Goal: Task Accomplishment & Management: Manage account settings

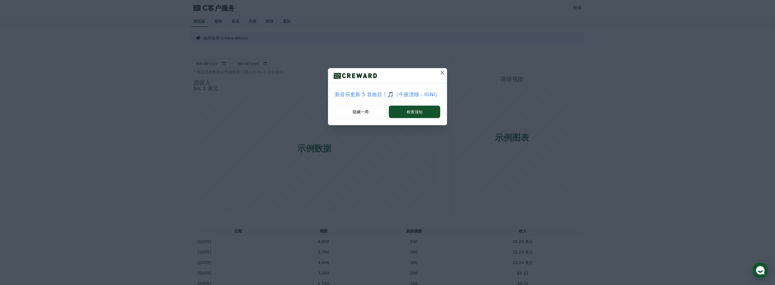
click at [441, 72] on icon at bounding box center [442, 72] width 7 height 7
click at [440, 73] on icon at bounding box center [440, 73] width 4 height 4
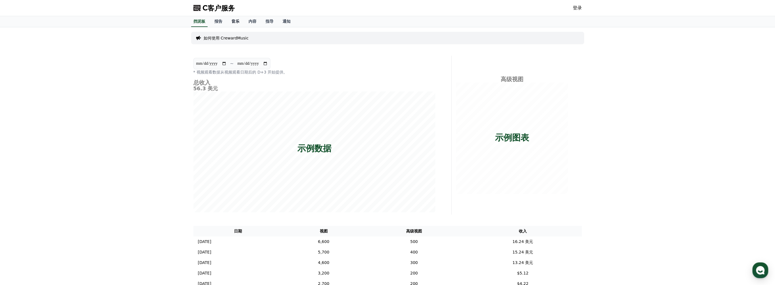
click at [233, 24] on link "音乐" at bounding box center [235, 21] width 17 height 11
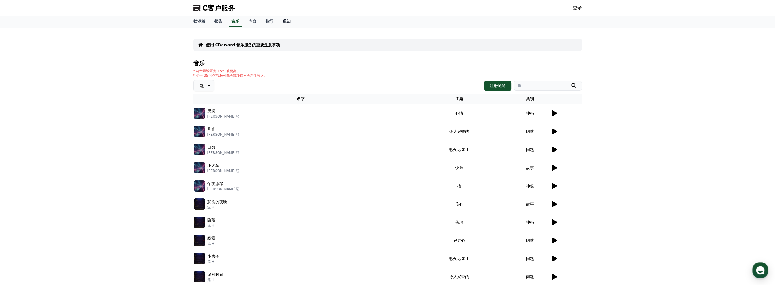
click at [284, 21] on font "通知" at bounding box center [286, 21] width 8 height 5
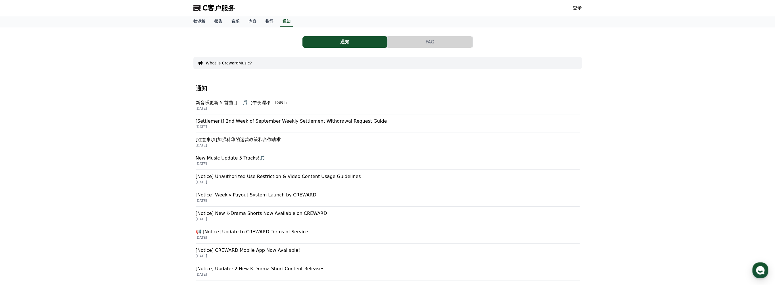
click at [575, 10] on link "登录" at bounding box center [577, 8] width 9 height 7
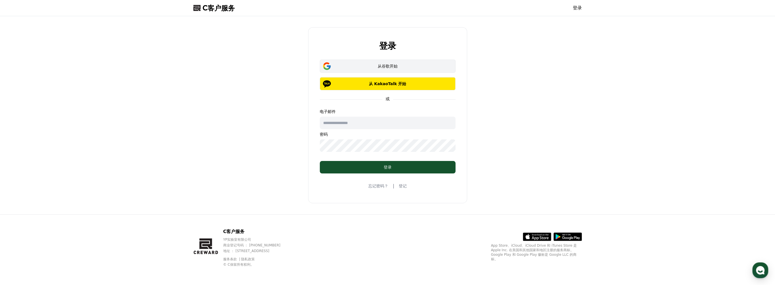
click at [385, 67] on font "从谷歌开始" at bounding box center [388, 66] width 20 height 5
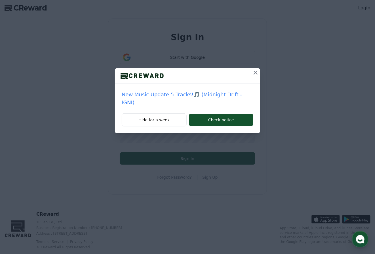
click at [258, 71] on icon at bounding box center [255, 72] width 7 height 7
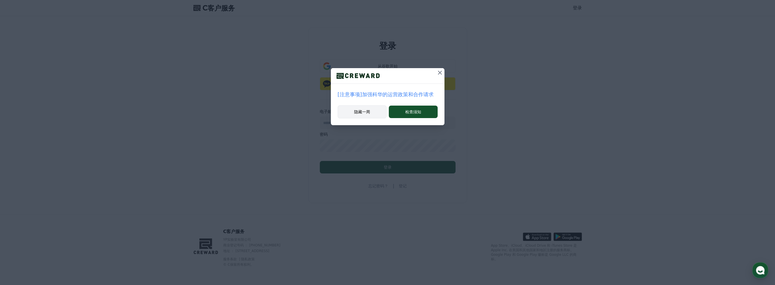
click at [369, 113] on font "隐藏一周" at bounding box center [362, 112] width 16 height 6
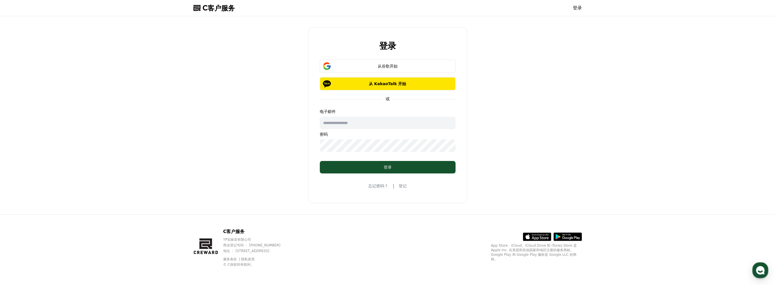
click at [372, 124] on input "text" at bounding box center [388, 123] width 136 height 12
click at [375, 126] on div "登录 从谷歌开始 从 KakaoTalk 开始 或 电子邮件 密码 登录 忘记密码？ | 登记" at bounding box center [387, 115] width 393 height 194
click at [375, 168] on div "登录" at bounding box center [387, 167] width 113 height 6
click at [375, 188] on link "登记" at bounding box center [403, 186] width 8 height 6
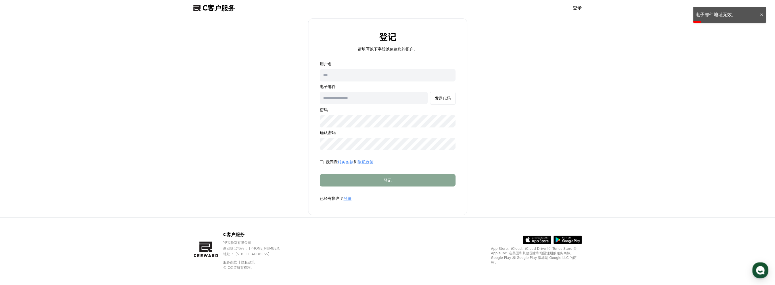
click at [340, 76] on input "text" at bounding box center [388, 75] width 136 height 12
click at [357, 100] on input "text" at bounding box center [374, 98] width 108 height 12
click at [375, 135] on div "登记 请填写以下字段以创建您的帐户。 用户名 电子邮件 发送代码 密码 确认密码 我同意 服务条款 和 隐私政策 登记 已经有帐户？ 登录" at bounding box center [387, 116] width 393 height 197
click at [336, 76] on input "text" at bounding box center [388, 75] width 136 height 12
type input "*"
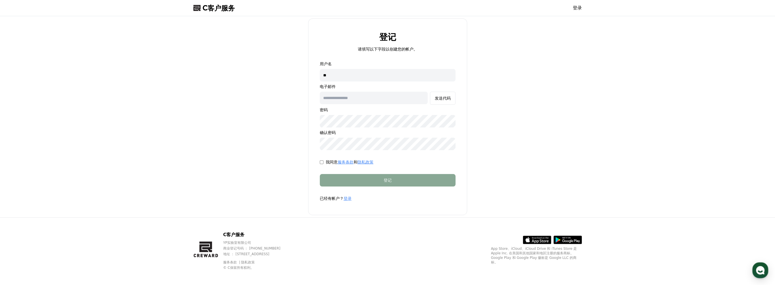
type input "*"
type input "***"
click at [344, 97] on input "text" at bounding box center [374, 98] width 108 height 12
type input "**********"
click at [375, 96] on font "发送代码" at bounding box center [443, 98] width 16 height 5
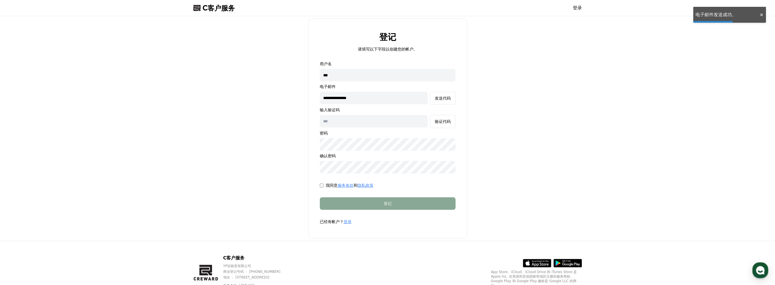
click at [348, 122] on input "text" at bounding box center [374, 121] width 108 height 12
click at [375, 92] on button "发送代码" at bounding box center [443, 98] width 26 height 13
type input "******"
click at [375, 123] on font "验证代码" at bounding box center [443, 121] width 16 height 5
click at [375, 122] on font "验证代码" at bounding box center [443, 121] width 16 height 5
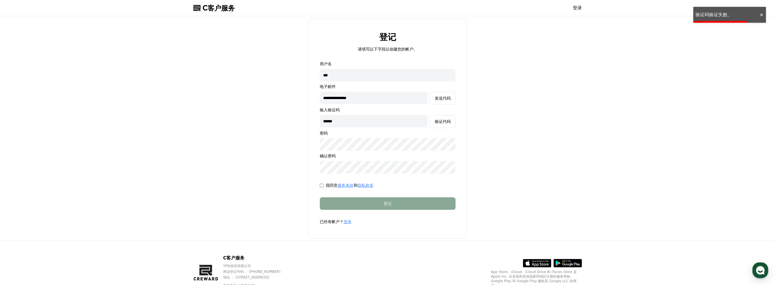
click at [375, 15] on div at bounding box center [761, 14] width 9 height 5
click at [375, 93] on button "发送代码" at bounding box center [443, 98] width 26 height 13
drag, startPoint x: 346, startPoint y: 118, endPoint x: 312, endPoint y: 128, distance: 35.4
click at [312, 128] on form "**********" at bounding box center [388, 143] width 154 height 164
click at [375, 124] on div "验证代码" at bounding box center [443, 122] width 16 height 6
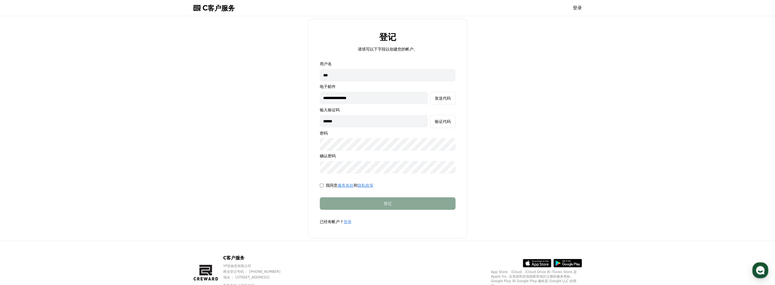
drag, startPoint x: 343, startPoint y: 123, endPoint x: 312, endPoint y: 123, distance: 30.7
click at [314, 120] on form "**********" at bounding box center [388, 143] width 154 height 164
type input "******"
click at [375, 125] on button "验证代码" at bounding box center [443, 121] width 26 height 13
click at [375, 204] on div "登记" at bounding box center [387, 204] width 113 height 6
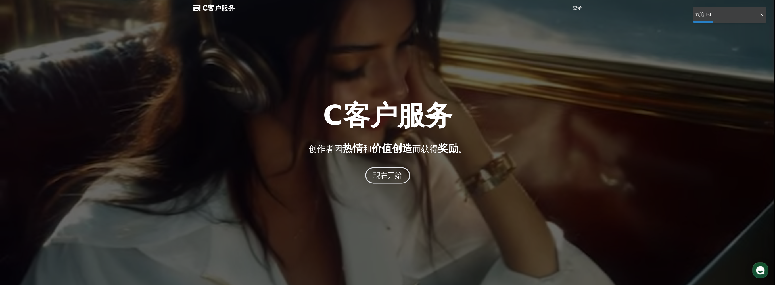
click at [375, 177] on font "现在开始" at bounding box center [387, 175] width 29 height 8
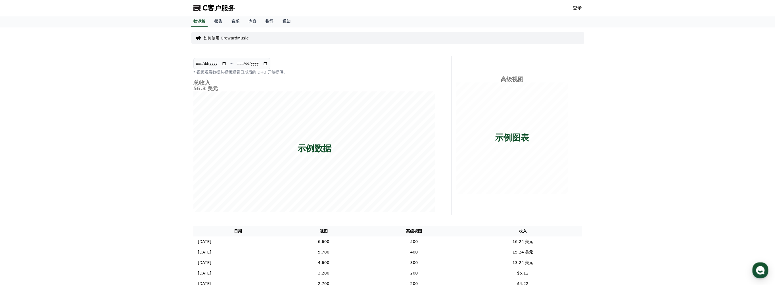
click at [375, 10] on div "C客户服务 登录" at bounding box center [387, 8] width 397 height 16
click at [375, 8] on link "登录" at bounding box center [577, 8] width 9 height 7
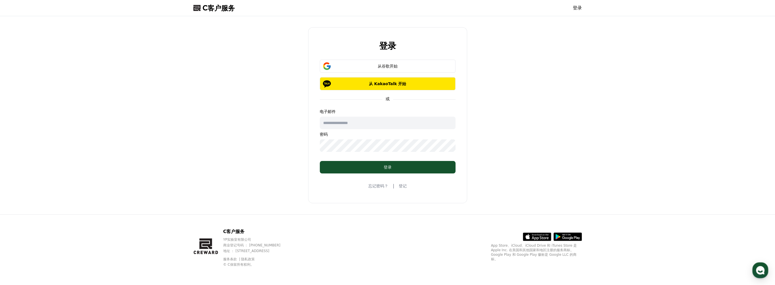
click at [346, 124] on input "text" at bounding box center [388, 123] width 136 height 12
type input "**********"
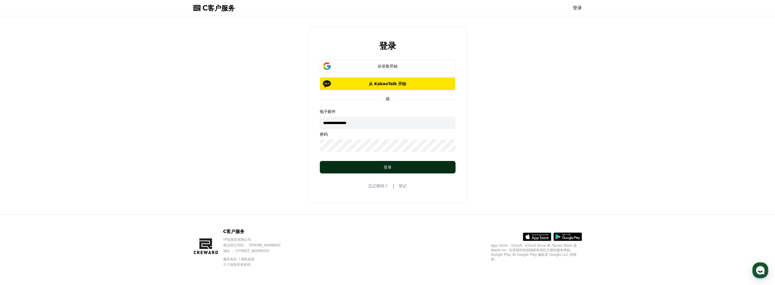
click at [375, 168] on font "登录" at bounding box center [388, 167] width 8 height 5
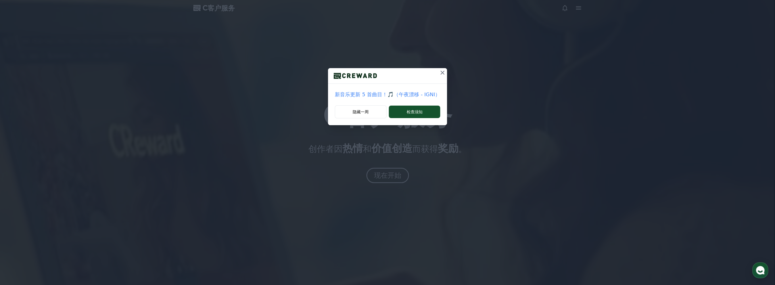
click at [441, 73] on icon at bounding box center [442, 72] width 7 height 7
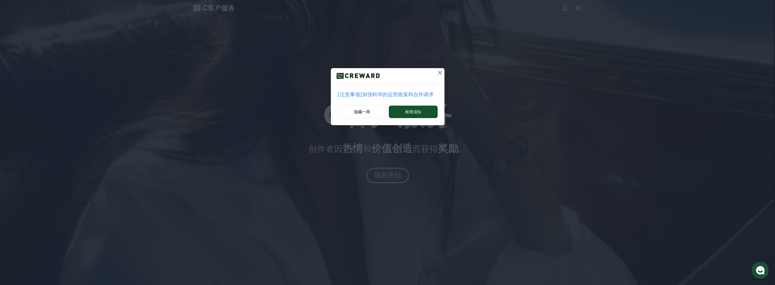
click at [438, 73] on icon at bounding box center [439, 72] width 7 height 7
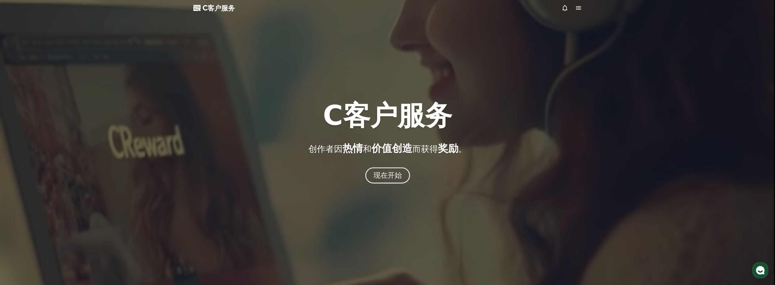
click at [394, 177] on font "现在开始" at bounding box center [387, 175] width 29 height 8
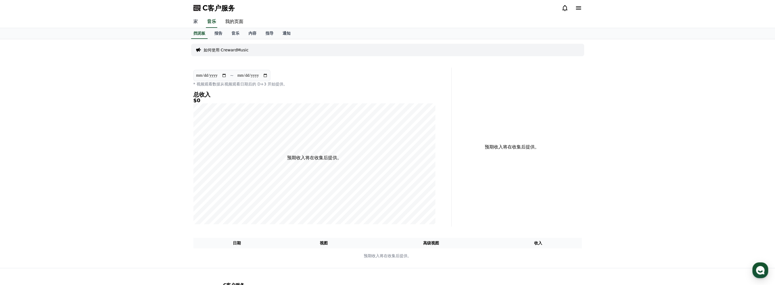
click at [195, 18] on link "家" at bounding box center [196, 22] width 14 height 12
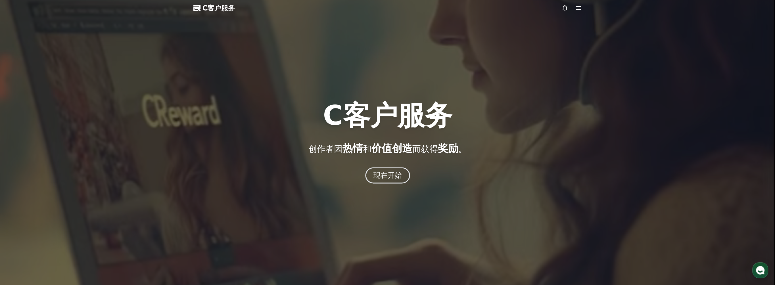
click at [393, 178] on font "现在开始" at bounding box center [387, 175] width 29 height 8
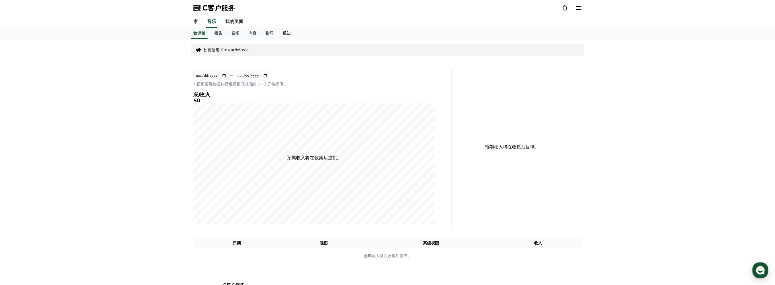
click at [285, 32] on font "通知" at bounding box center [286, 33] width 8 height 5
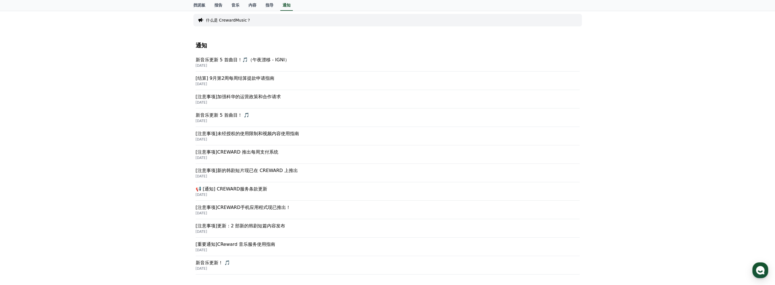
scroll to position [57, 0]
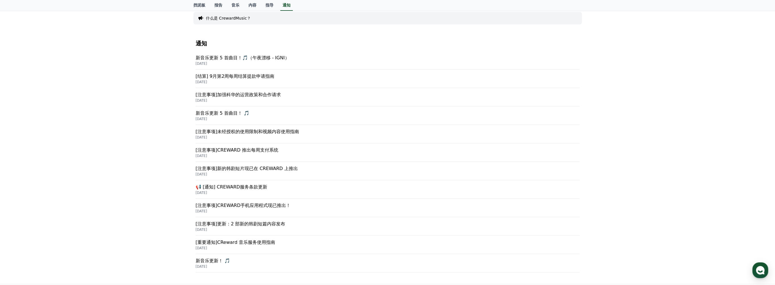
click at [223, 100] on p "2025-09-15" at bounding box center [388, 100] width 384 height 5
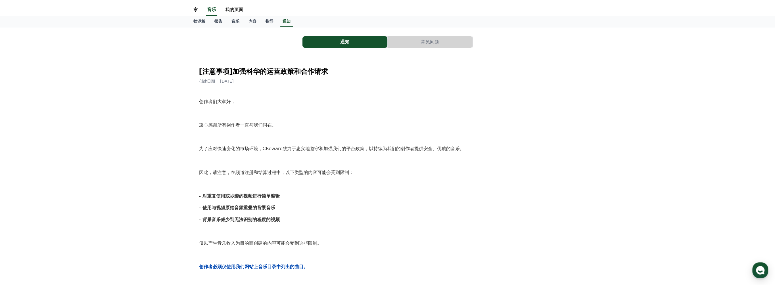
scroll to position [28, 0]
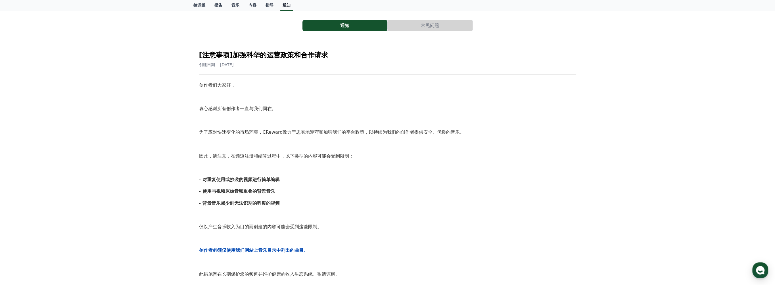
click at [284, 5] on font "通知" at bounding box center [286, 5] width 8 height 5
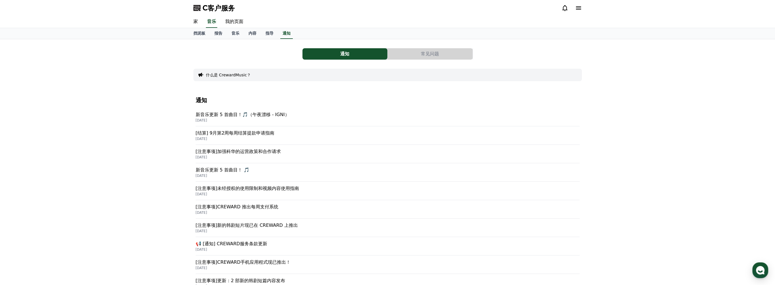
click at [577, 9] on icon at bounding box center [578, 8] width 7 height 7
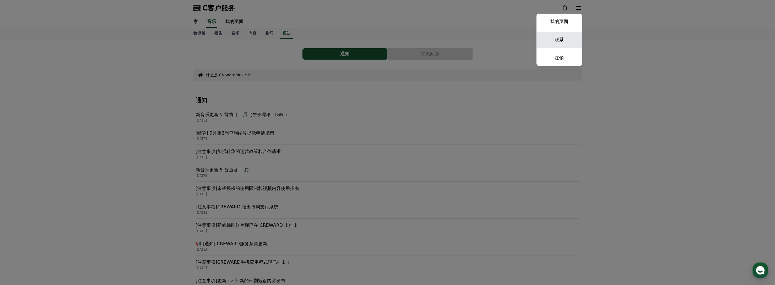
click at [562, 40] on link "联系" at bounding box center [558, 40] width 45 height 16
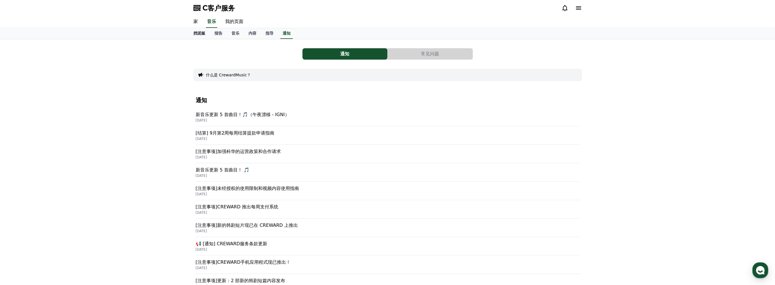
click at [202, 31] on font "挡泥板" at bounding box center [199, 33] width 12 height 5
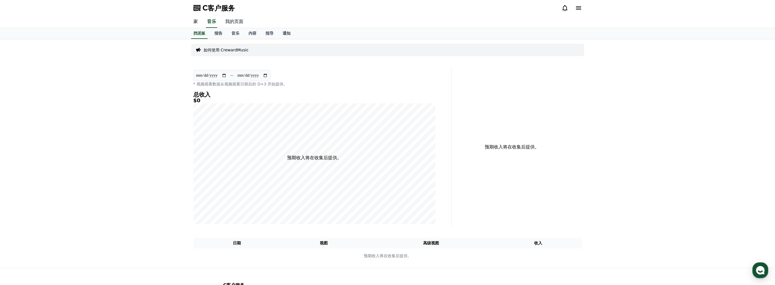
click at [239, 19] on link "我的页面" at bounding box center [234, 22] width 27 height 12
select select "**********"
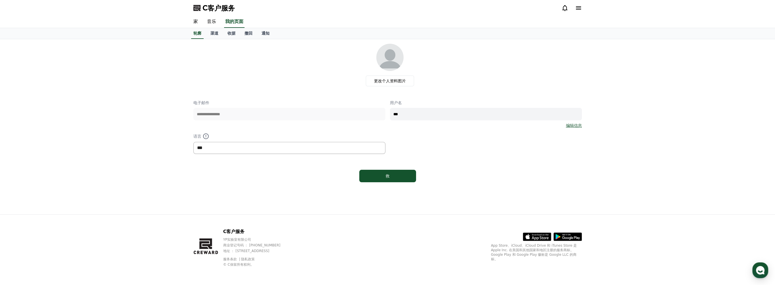
click at [225, 148] on select "*** ** ***" at bounding box center [289, 148] width 192 height 12
click at [232, 34] on font "收据" at bounding box center [231, 33] width 8 height 5
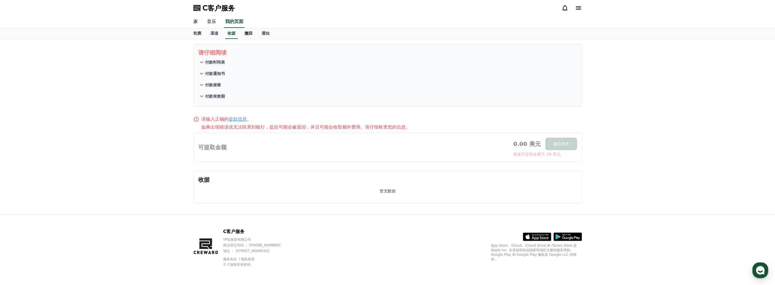
click at [247, 34] on font "撤回" at bounding box center [248, 33] width 8 height 5
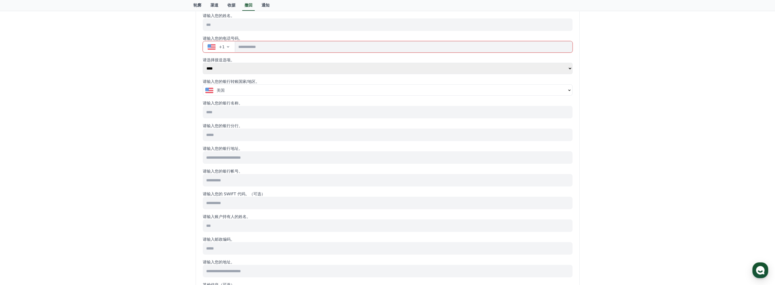
scroll to position [57, 0]
click at [226, 68] on select "**** ******" at bounding box center [388, 67] width 370 height 11
click at [222, 68] on select "**** ******" at bounding box center [388, 67] width 370 height 11
click at [225, 90] on div "美国" at bounding box center [385, 90] width 361 height 6
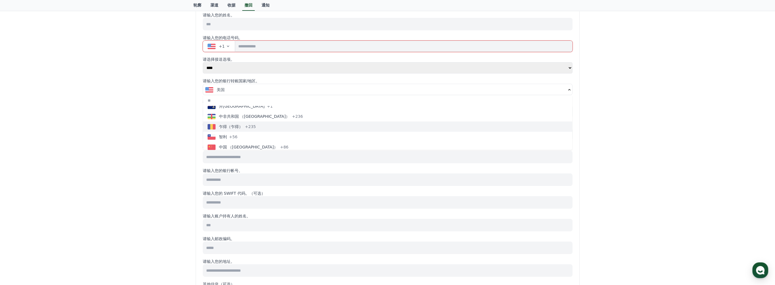
scroll to position [426, 0]
click at [242, 148] on button "中国 （China） +86" at bounding box center [387, 145] width 369 height 10
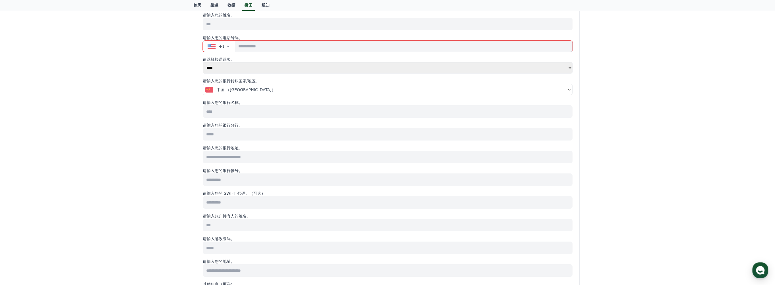
click at [224, 112] on input at bounding box center [388, 111] width 370 height 12
click at [226, 135] on input at bounding box center [388, 134] width 370 height 12
drag, startPoint x: 224, startPoint y: 156, endPoint x: 223, endPoint y: 166, distance: 9.1
click at [223, 156] on input at bounding box center [388, 157] width 370 height 12
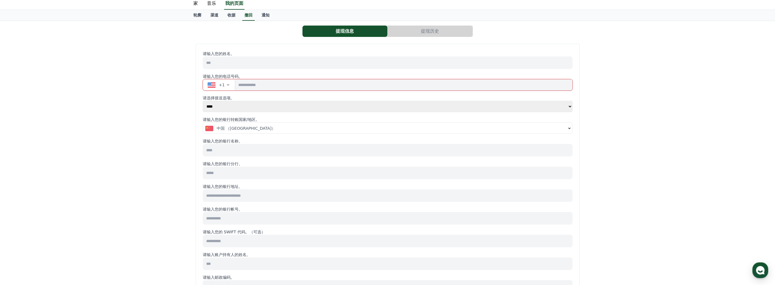
scroll to position [0, 0]
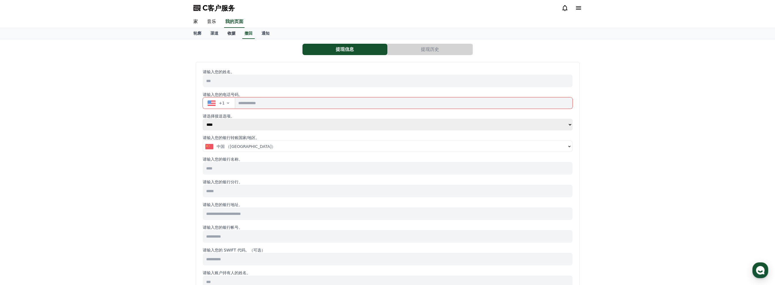
click at [234, 32] on font "收据" at bounding box center [231, 33] width 8 height 5
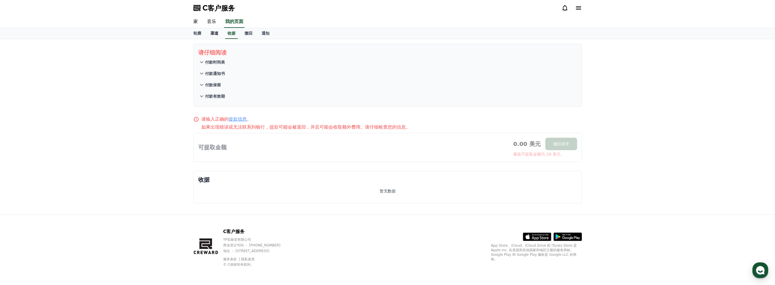
click at [212, 33] on font "渠道" at bounding box center [214, 33] width 8 height 5
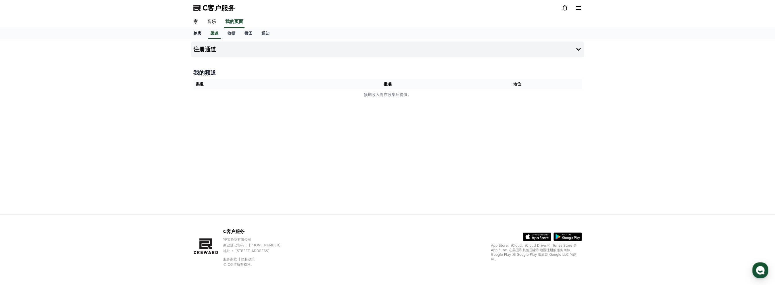
click at [195, 33] on font "轮廓" at bounding box center [197, 33] width 8 height 5
select select "**********"
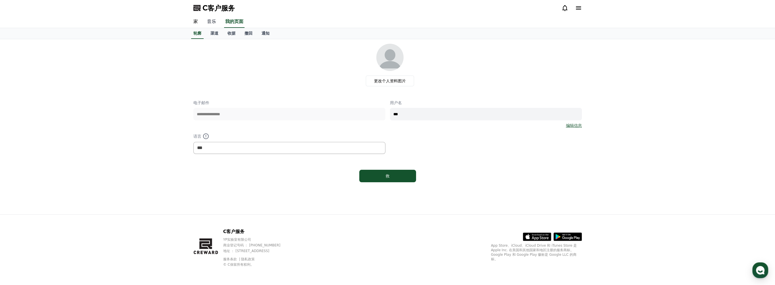
click at [212, 21] on link "音乐" at bounding box center [211, 22] width 18 height 12
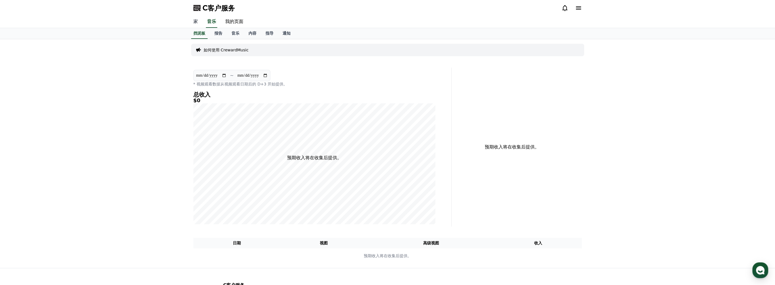
click at [193, 24] on link "家" at bounding box center [196, 22] width 14 height 12
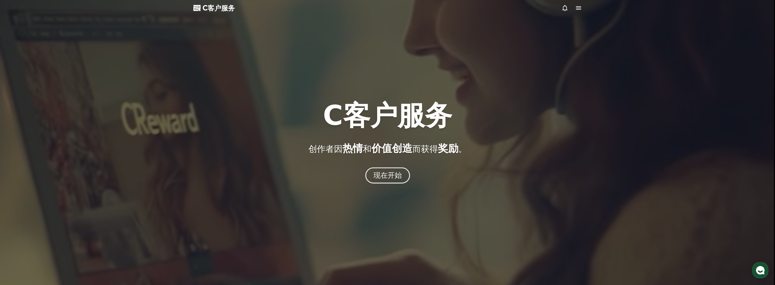
click at [388, 172] on font "现在开始" at bounding box center [387, 175] width 29 height 8
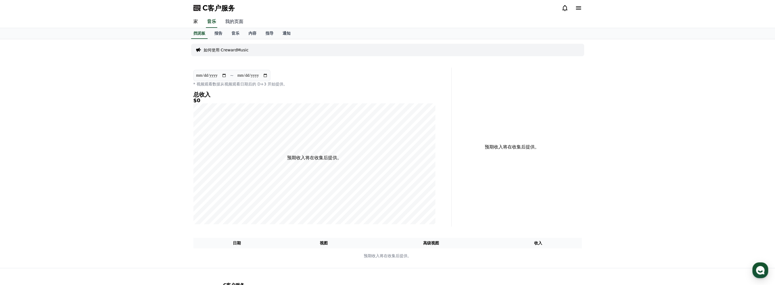
click at [234, 23] on link "我的页面" at bounding box center [234, 22] width 27 height 12
select select "**********"
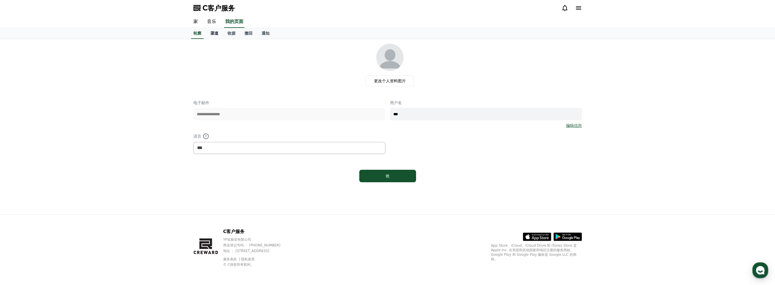
click at [212, 34] on font "渠道" at bounding box center [214, 33] width 8 height 5
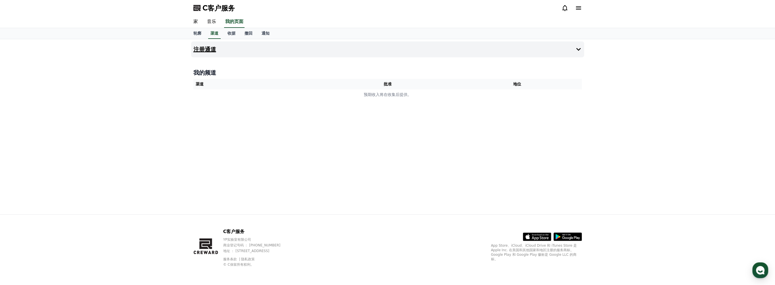
click at [576, 50] on icon at bounding box center [578, 49] width 7 height 7
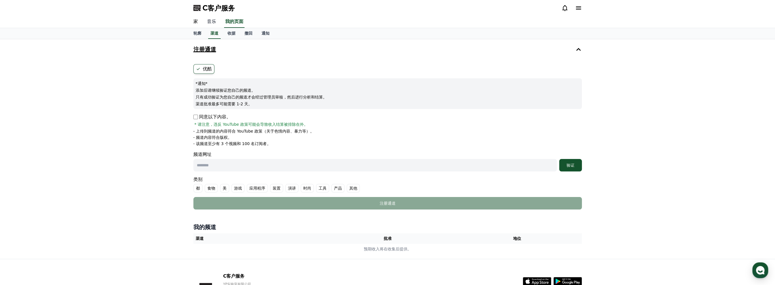
click at [211, 20] on link "音乐" at bounding box center [211, 22] width 18 height 12
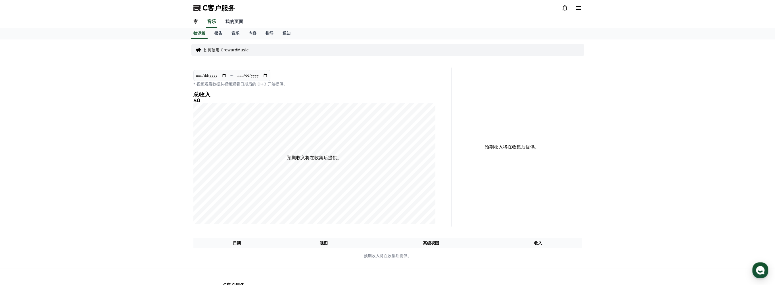
click at [228, 22] on link "我的页面" at bounding box center [234, 22] width 27 height 12
select select "**********"
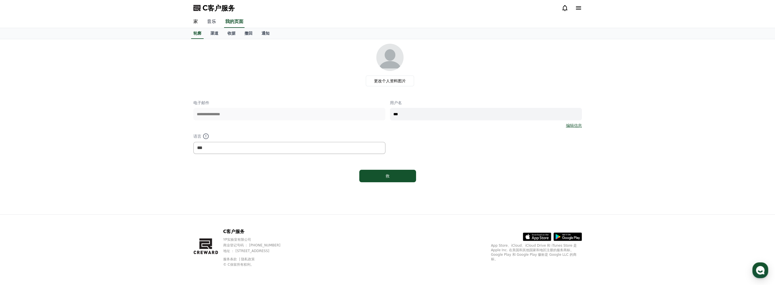
click at [210, 22] on link "音乐" at bounding box center [211, 22] width 18 height 12
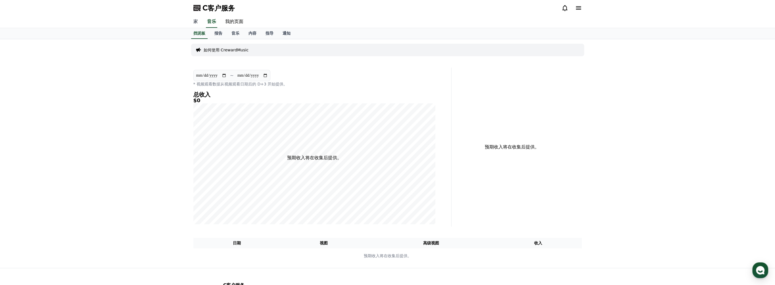
click at [195, 23] on link "家" at bounding box center [196, 22] width 14 height 12
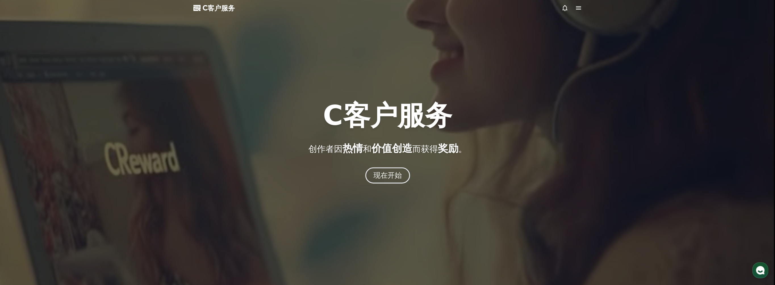
click at [397, 177] on font "现在开始" at bounding box center [387, 175] width 29 height 8
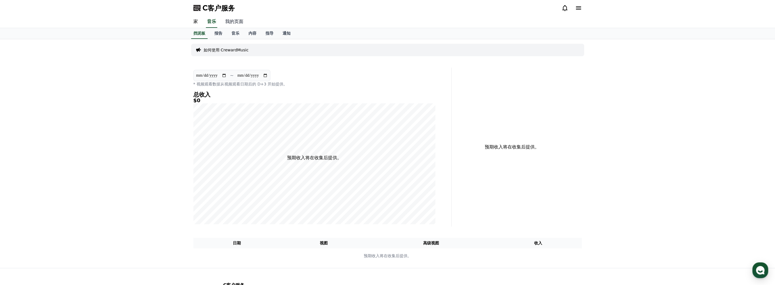
click at [233, 20] on link "我的页面" at bounding box center [234, 22] width 27 height 12
select select "**********"
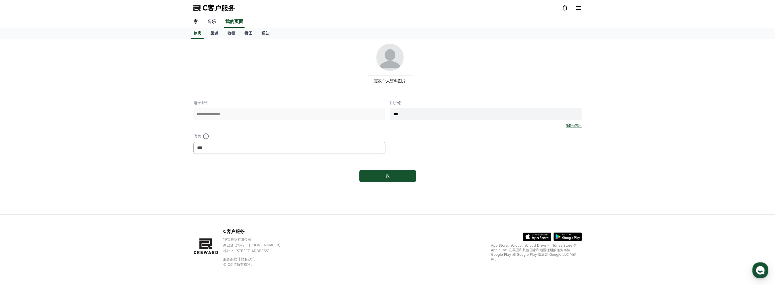
click at [213, 23] on link "音乐" at bounding box center [211, 22] width 18 height 12
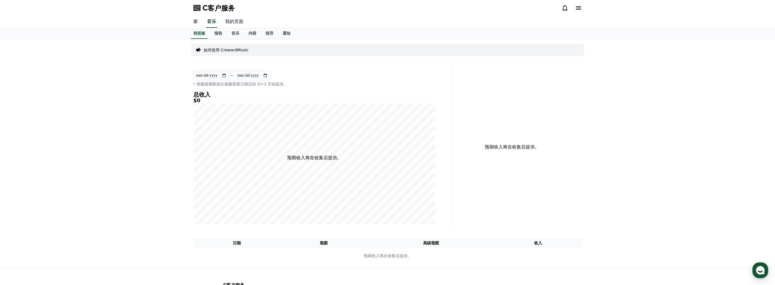
click at [237, 22] on link "我的页面" at bounding box center [234, 22] width 27 height 12
select select "**********"
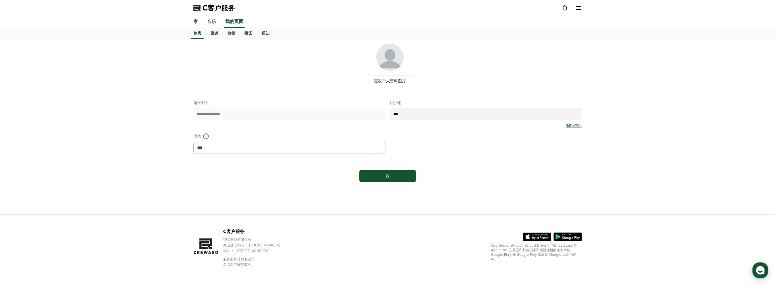
click at [213, 22] on link "音乐" at bounding box center [211, 22] width 18 height 12
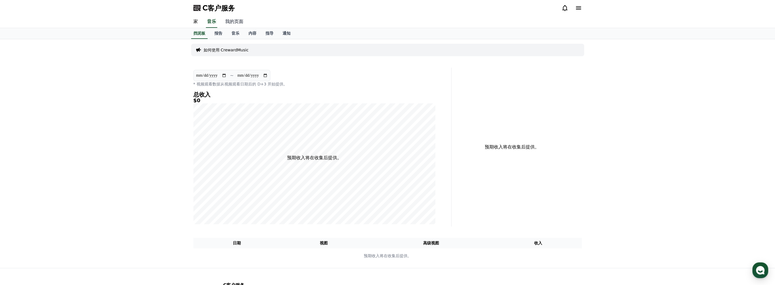
click at [236, 20] on link "我的页面" at bounding box center [234, 22] width 27 height 12
select select "**********"
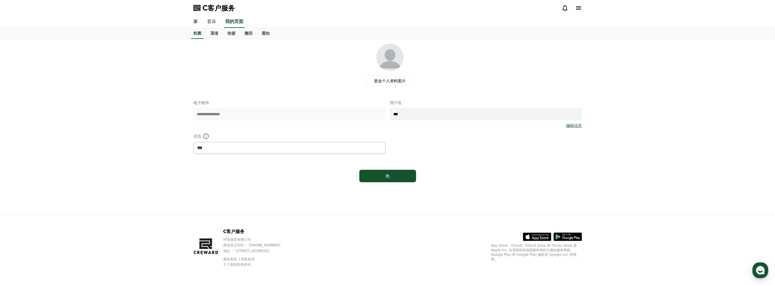
click at [213, 22] on link "音乐" at bounding box center [211, 22] width 18 height 12
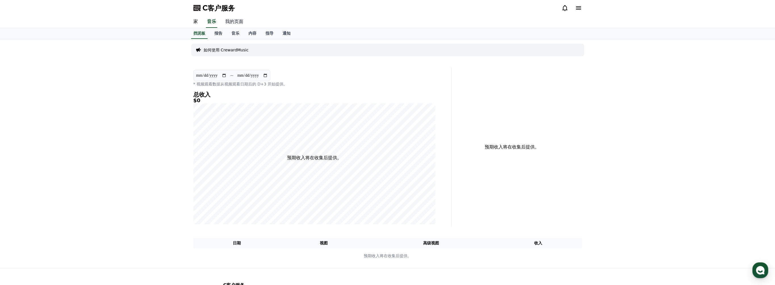
click at [240, 21] on link "我的页面" at bounding box center [234, 22] width 27 height 12
select select "**********"
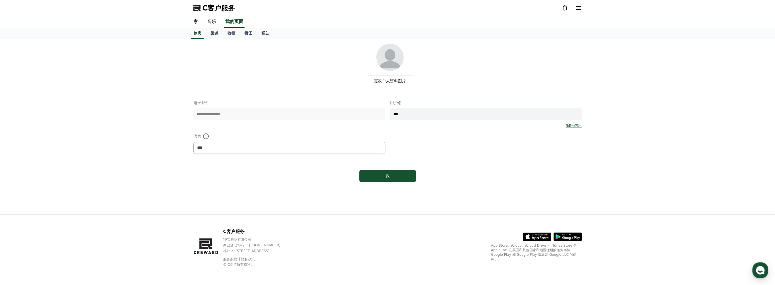
click at [210, 22] on link "音乐" at bounding box center [211, 22] width 18 height 12
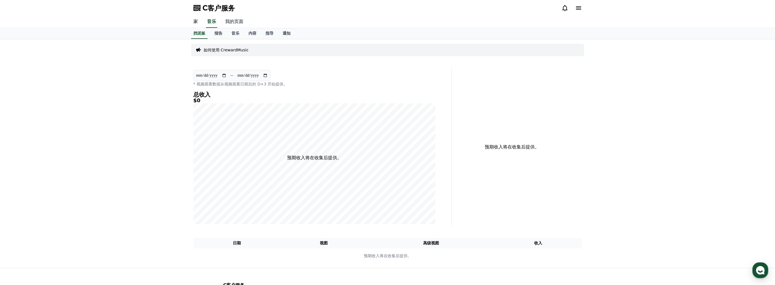
click at [235, 21] on link "我的页面" at bounding box center [234, 22] width 27 height 12
select select "**********"
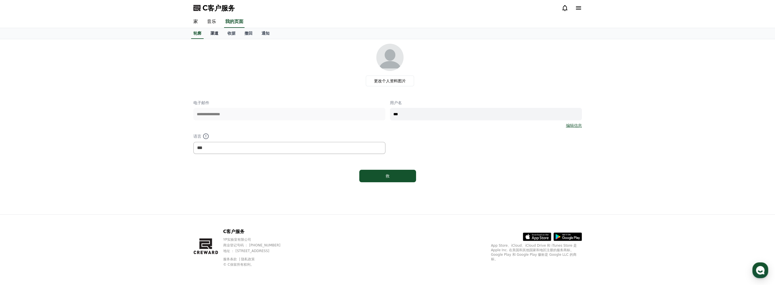
click at [215, 34] on font "渠道" at bounding box center [214, 33] width 8 height 5
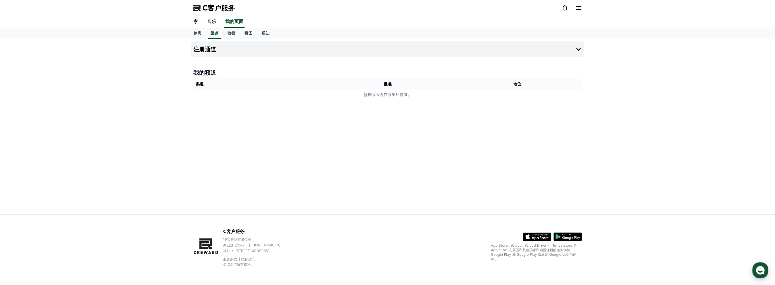
click at [579, 49] on icon at bounding box center [578, 49] width 7 height 7
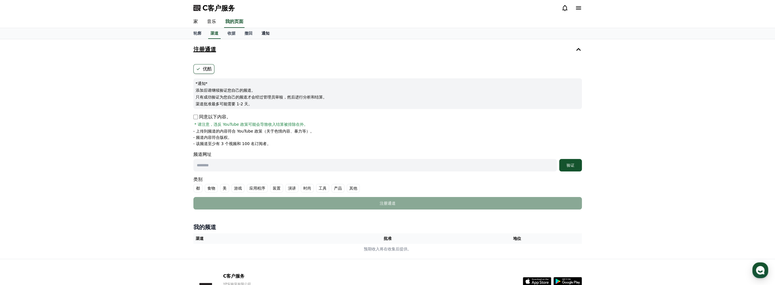
click at [265, 32] on font "通知" at bounding box center [265, 33] width 8 height 5
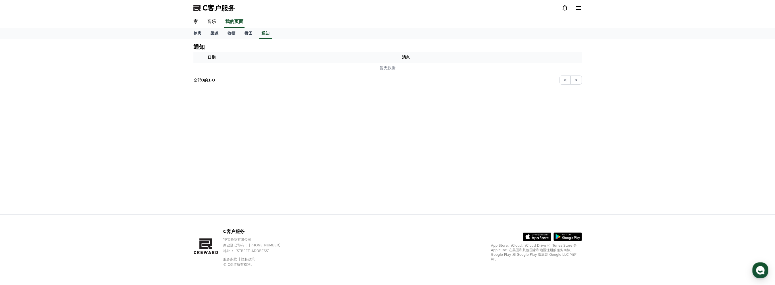
drag, startPoint x: 237, startPoint y: 253, endPoint x: 319, endPoint y: 254, distance: 82.1
click at [291, 254] on div "C客户服务 YP实验室有限公司 商业登记号码 ： 655-81-03655 地址 ： 京畿道金浦市阳村邑安国路495号 3楼305-BI16室 服务条款 隐私…" at bounding box center [257, 247] width 68 height 39
click at [280, 259] on div "服务条款 隐私政策 © C保留所有权利。" at bounding box center [257, 261] width 68 height 11
click at [194, 22] on link "家" at bounding box center [196, 22] width 14 height 12
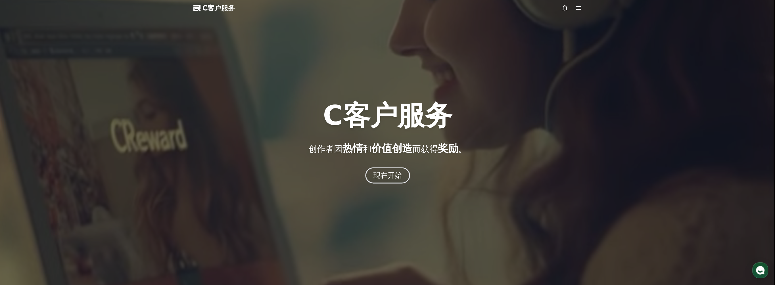
click at [385, 175] on font "现在开始" at bounding box center [387, 175] width 29 height 8
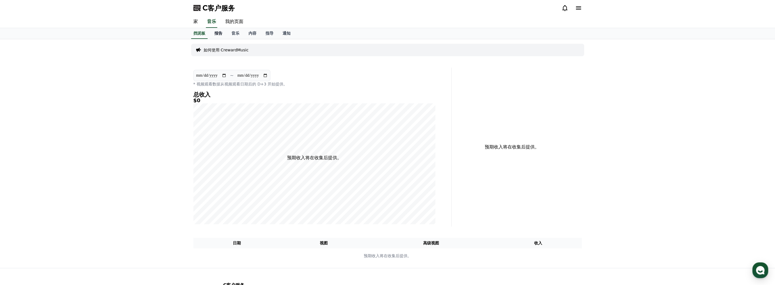
click at [218, 34] on font "报告" at bounding box center [218, 33] width 8 height 5
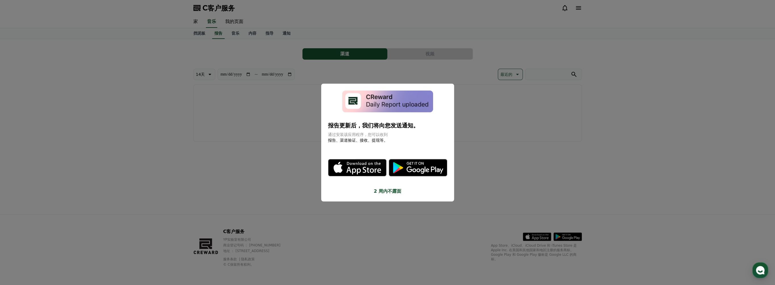
click at [510, 184] on button "关闭模态" at bounding box center [387, 142] width 775 height 285
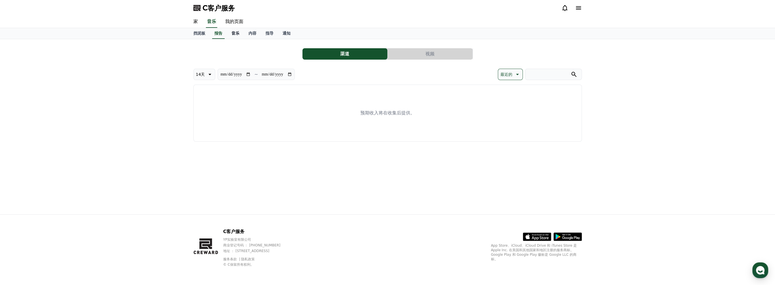
click at [231, 32] on font "音乐" at bounding box center [235, 33] width 8 height 5
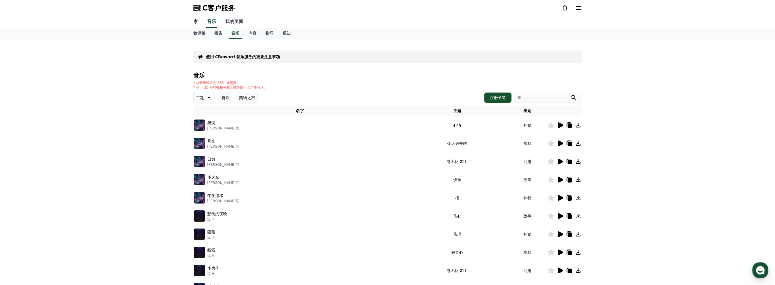
click at [235, 21] on link "我的页面" at bounding box center [234, 22] width 27 height 12
select select "**********"
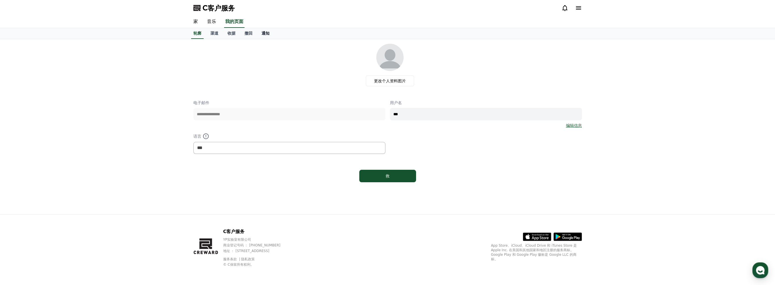
click at [267, 32] on font "通知" at bounding box center [265, 33] width 8 height 5
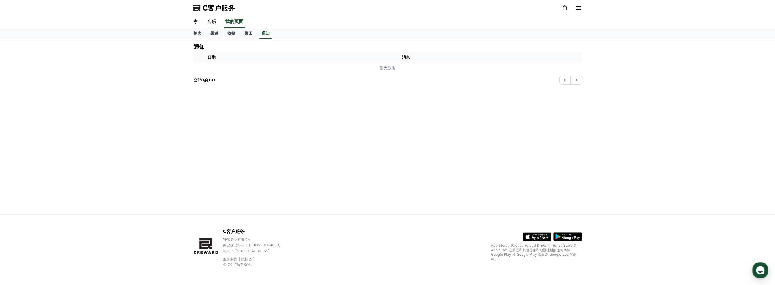
click at [211, 79] on strong "1" at bounding box center [209, 80] width 3 height 5
click at [202, 82] on strong "0" at bounding box center [202, 80] width 3 height 5
click at [205, 60] on th "日期" at bounding box center [211, 57] width 36 height 11
click at [249, 32] on font "撤回" at bounding box center [248, 33] width 8 height 5
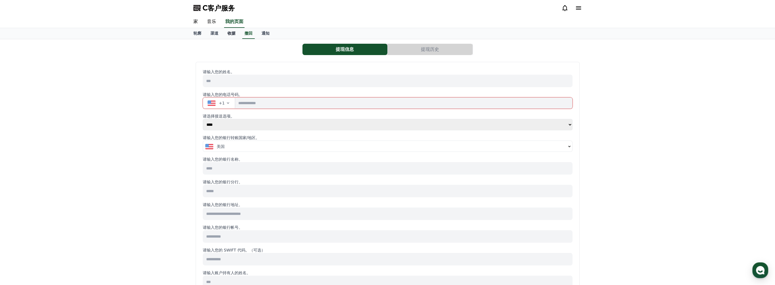
click at [230, 34] on font "收据" at bounding box center [231, 33] width 8 height 5
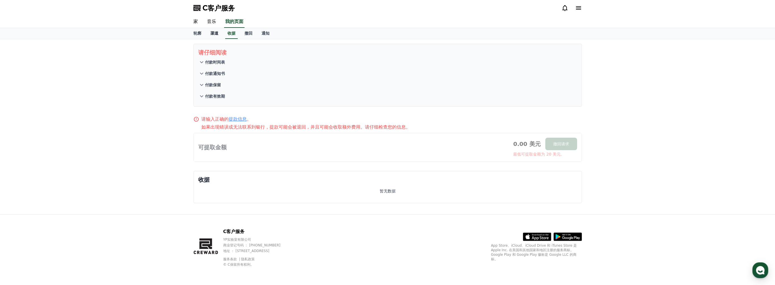
click at [214, 34] on font "渠道" at bounding box center [214, 33] width 8 height 5
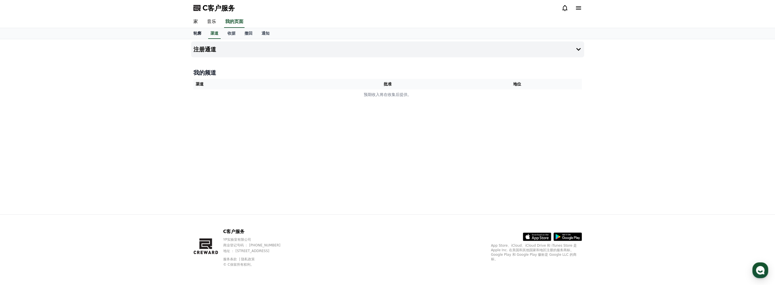
click at [198, 32] on font "轮廓" at bounding box center [197, 33] width 8 height 5
select select "**********"
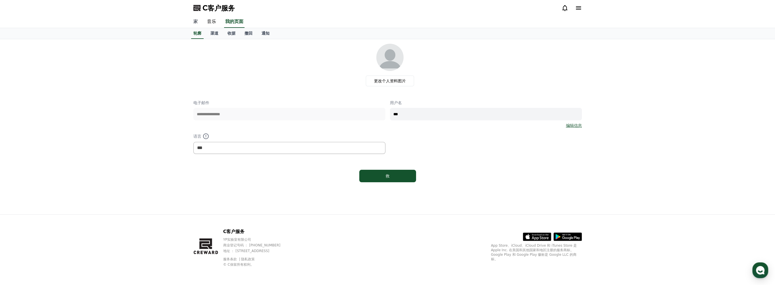
click at [196, 20] on link "家" at bounding box center [196, 22] width 14 height 12
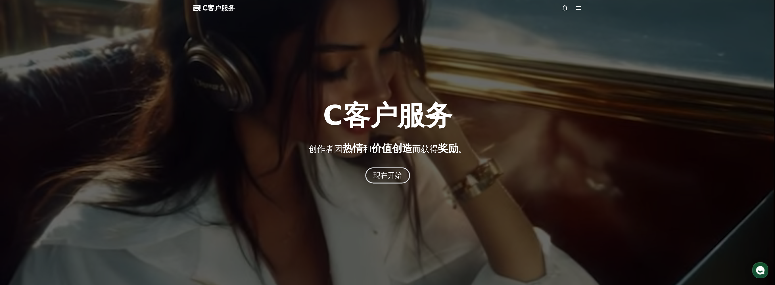
click at [393, 177] on font "现在开始" at bounding box center [387, 175] width 29 height 8
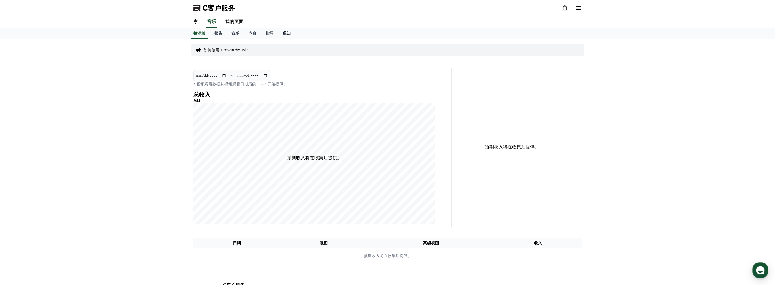
click at [286, 34] on font "通知" at bounding box center [286, 33] width 8 height 5
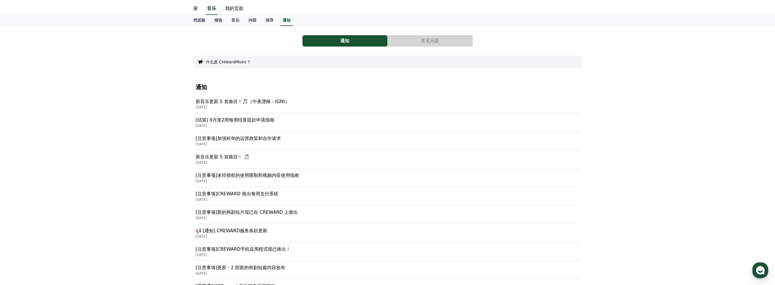
scroll to position [12, 0]
click at [226, 122] on p "[结算] 9月第2周每周结算提款申请指南" at bounding box center [388, 121] width 384 height 7
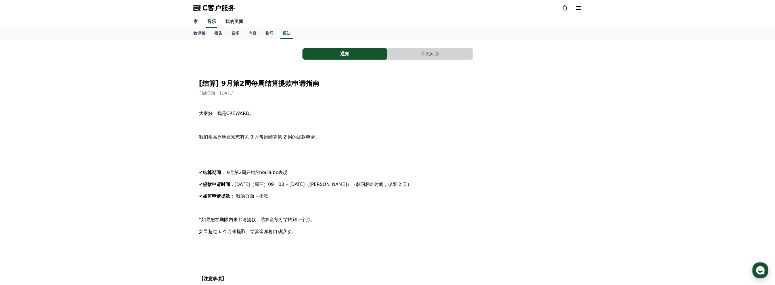
click at [146, 185] on div "通知 常见问题 [结算] 9月第2周每周结算提款申请指南 创建日期： 2025-09-17 大家好，我是CREWARD。 我们很高兴地通知您有关 9 月每周结…" at bounding box center [387, 263] width 775 height 448
click at [233, 33] on font "音乐" at bounding box center [235, 33] width 8 height 5
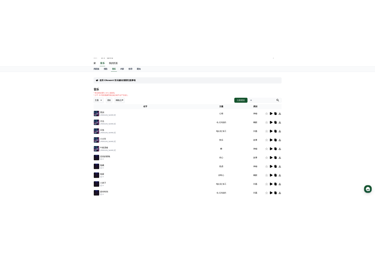
scroll to position [28, 0]
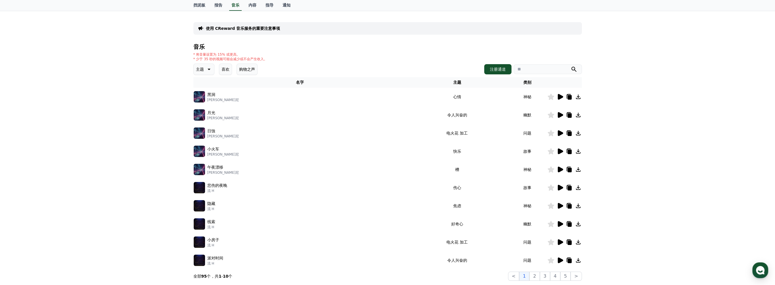
click at [568, 97] on icon at bounding box center [569, 97] width 4 height 5
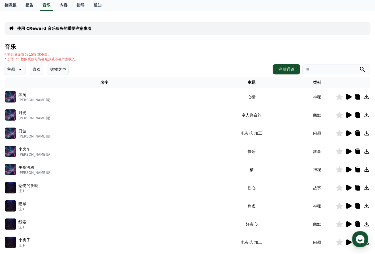
click at [104, 44] on h4 "音乐" at bounding box center [188, 47] width 366 height 6
click at [358, 97] on icon at bounding box center [359, 97] width 4 height 5
click at [357, 96] on icon at bounding box center [359, 97] width 4 height 5
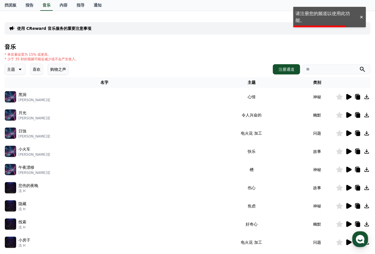
click at [271, 44] on h4 "音乐" at bounding box center [188, 47] width 366 height 6
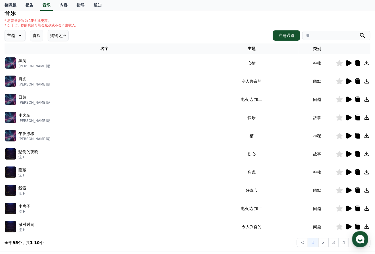
scroll to position [0, 0]
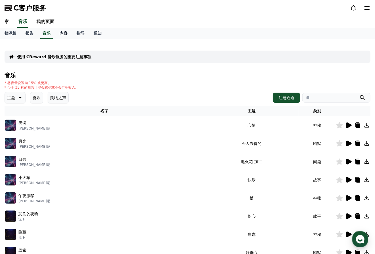
click at [60, 32] on font "内容" at bounding box center [64, 33] width 8 height 5
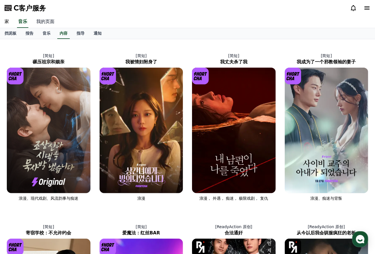
click at [42, 24] on link "我的页面" at bounding box center [45, 22] width 27 height 12
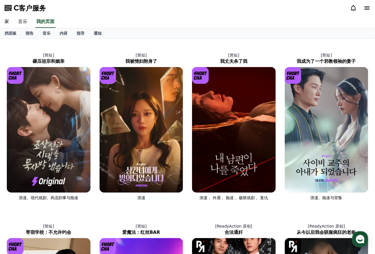
select select "**********"
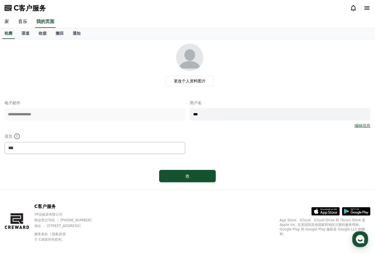
click at [9, 23] on link "家" at bounding box center [7, 22] width 14 height 12
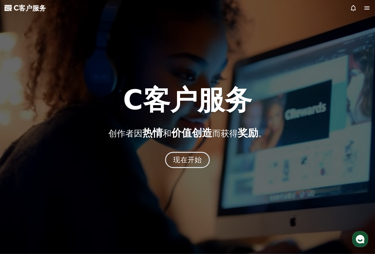
click at [189, 158] on font "现在开始" at bounding box center [187, 160] width 29 height 8
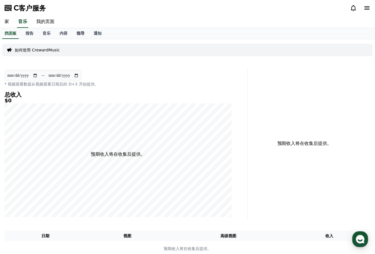
click at [79, 33] on font "指导" at bounding box center [81, 33] width 8 height 5
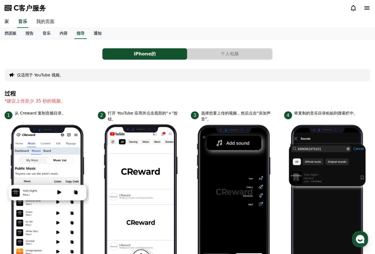
click at [43, 22] on link "我的页面" at bounding box center [45, 22] width 27 height 12
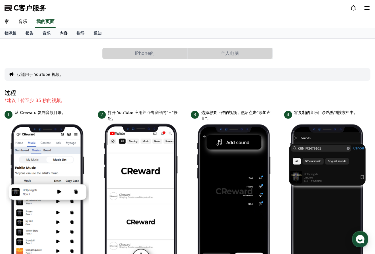
select select "**********"
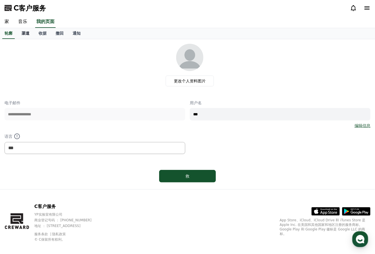
click at [27, 34] on font "渠道" at bounding box center [26, 33] width 8 height 5
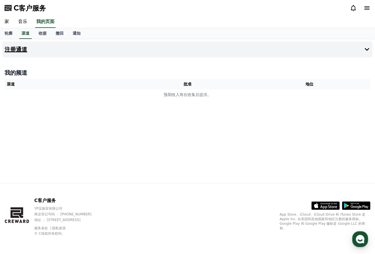
click at [357, 49] on button "注册通道" at bounding box center [187, 49] width 371 height 16
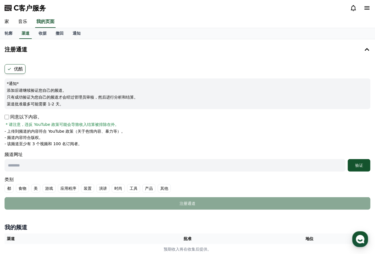
click at [6, 119] on p "同意以下内容。" at bounding box center [23, 117] width 37 height 7
click at [110, 162] on input "text" at bounding box center [175, 165] width 341 height 12
paste input "**********"
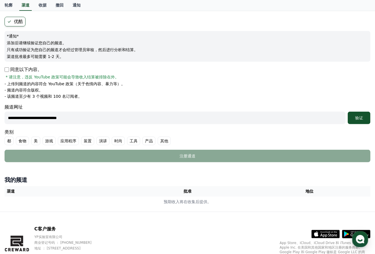
scroll to position [57, 0]
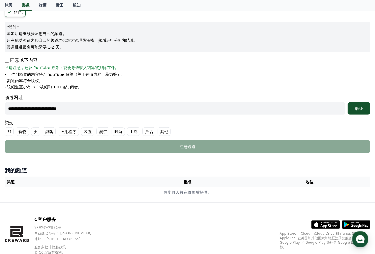
type input "**********"
click at [164, 129] on font "其他" at bounding box center [164, 132] width 8 height 6
click at [364, 109] on div "验证" at bounding box center [359, 109] width 18 height 6
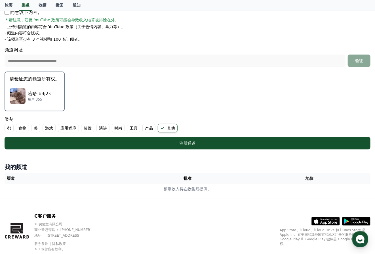
scroll to position [114, 0]
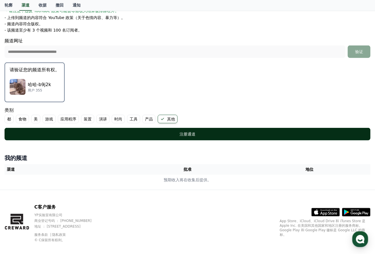
click at [193, 134] on font "注册通道" at bounding box center [188, 134] width 16 height 5
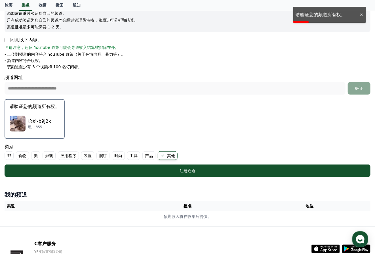
scroll to position [62, 0]
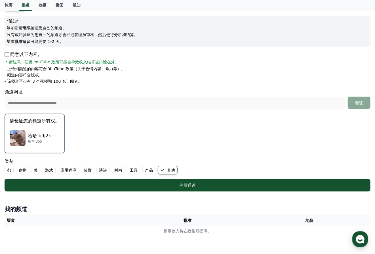
click at [32, 135] on p "哈哈-b9j2k" at bounding box center [39, 135] width 23 height 7
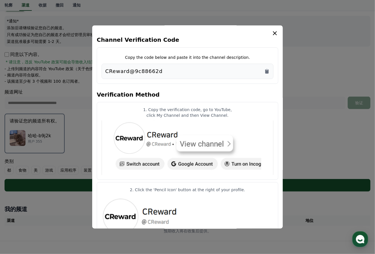
click at [22, 135] on button "关闭模态" at bounding box center [187, 127] width 375 height 254
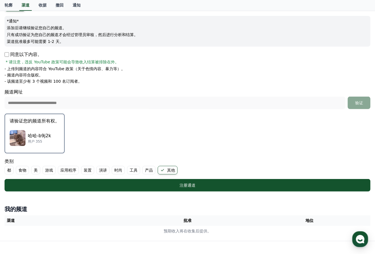
click at [22, 135] on img "button" at bounding box center [18, 138] width 16 height 16
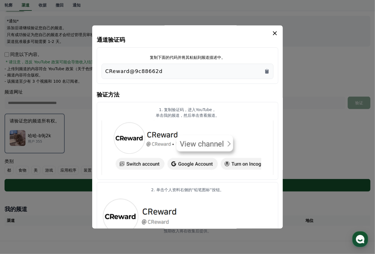
click at [34, 138] on button "关闭模态" at bounding box center [187, 127] width 375 height 254
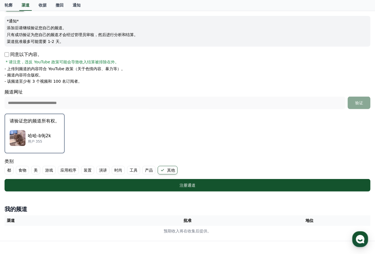
click at [24, 135] on img "button" at bounding box center [18, 138] width 16 height 16
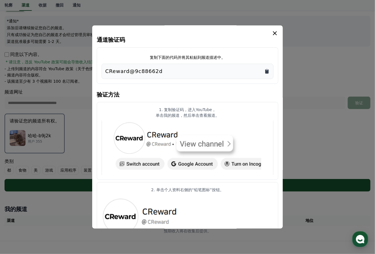
click at [265, 73] on icon "复制到剪贴板" at bounding box center [267, 71] width 6 height 6
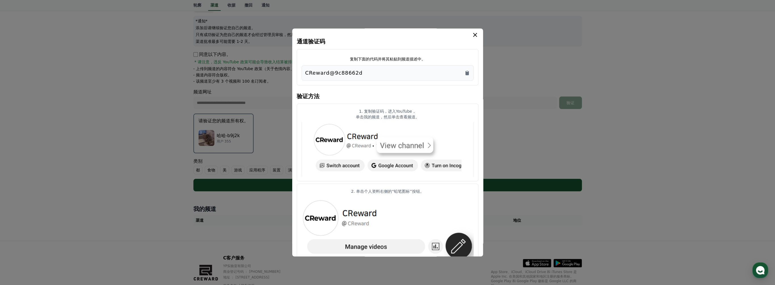
scroll to position [0, 0]
click at [474, 34] on icon "模 态" at bounding box center [475, 36] width 7 height 7
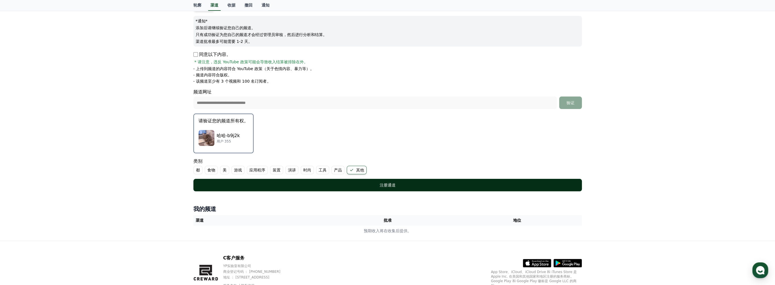
click at [395, 183] on font "注册通道" at bounding box center [388, 185] width 16 height 5
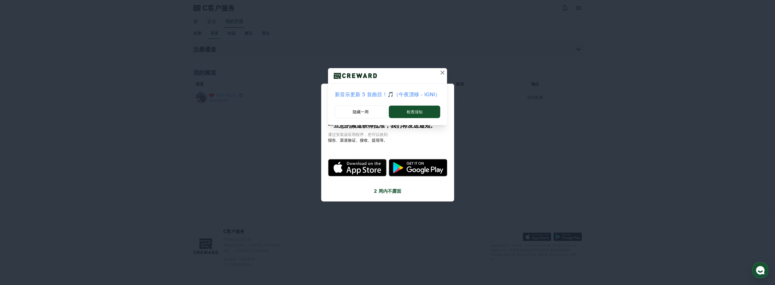
click at [441, 70] on icon at bounding box center [442, 72] width 7 height 7
click at [439, 70] on icon at bounding box center [439, 72] width 7 height 7
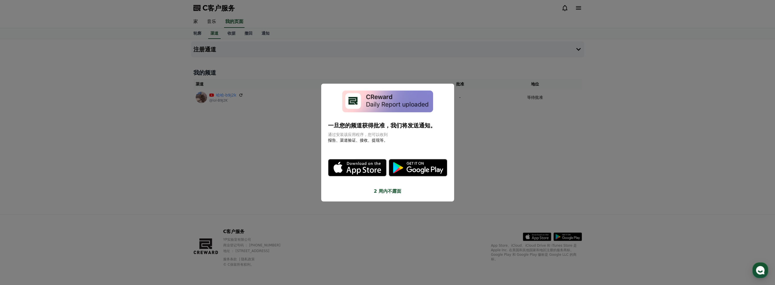
drag, startPoint x: 512, startPoint y: 135, endPoint x: 514, endPoint y: 139, distance: 4.3
click at [512, 135] on button "关闭模态" at bounding box center [387, 142] width 775 height 285
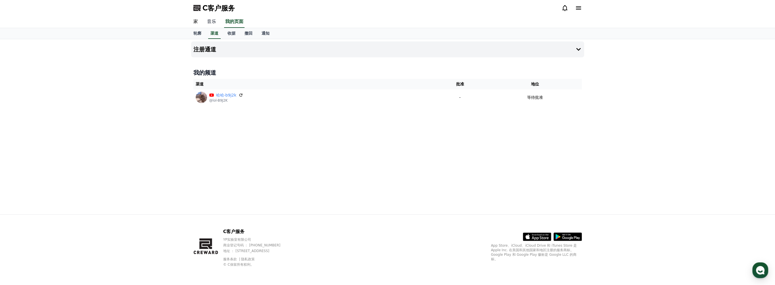
click at [211, 18] on link "音乐" at bounding box center [211, 22] width 18 height 12
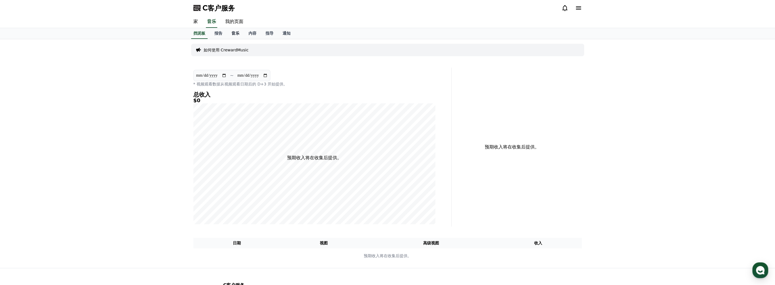
click at [238, 31] on font "音乐" at bounding box center [235, 33] width 8 height 5
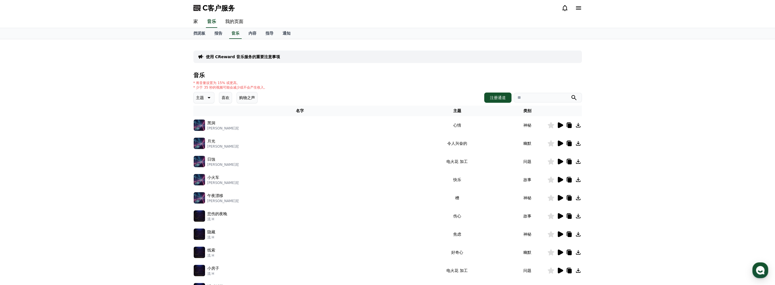
click at [569, 128] on icon at bounding box center [569, 125] width 7 height 7
click at [216, 33] on font "报告" at bounding box center [218, 33] width 8 height 5
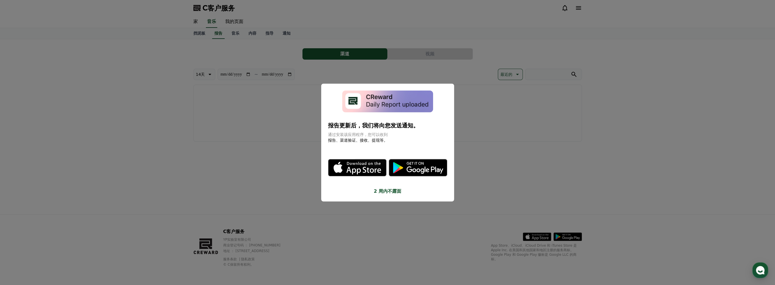
click at [392, 191] on button "2 周内不露面" at bounding box center [387, 191] width 119 height 7
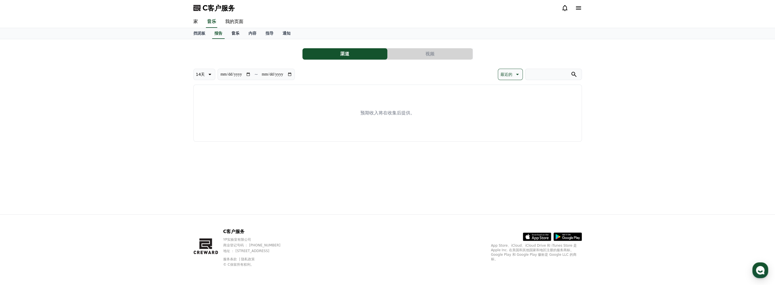
click at [236, 32] on font "音乐" at bounding box center [235, 33] width 8 height 5
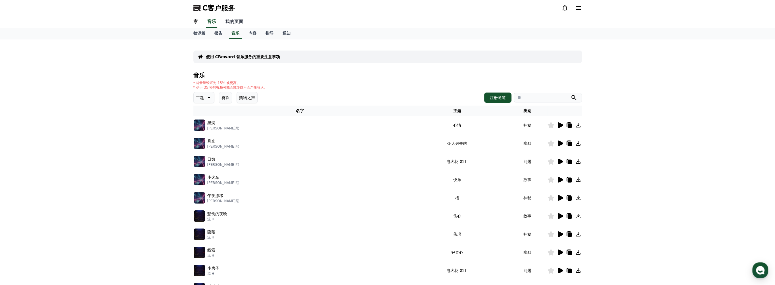
click at [231, 24] on link "我的页面" at bounding box center [234, 22] width 27 height 12
select select "**********"
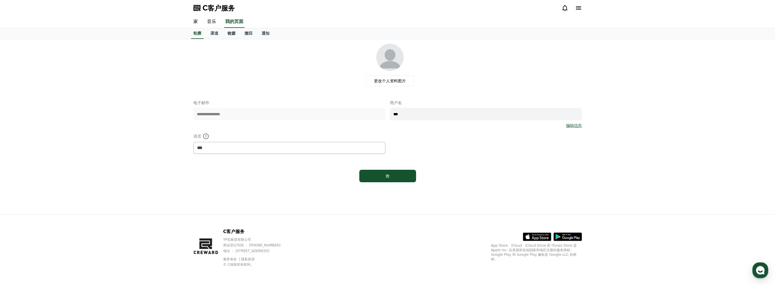
click at [231, 33] on font "收据" at bounding box center [231, 33] width 8 height 5
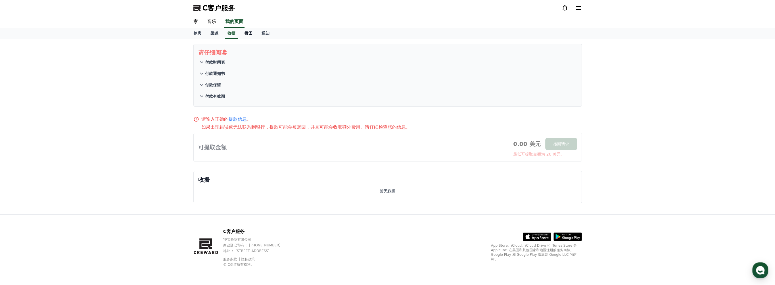
click at [247, 33] on font "撤回" at bounding box center [248, 33] width 8 height 5
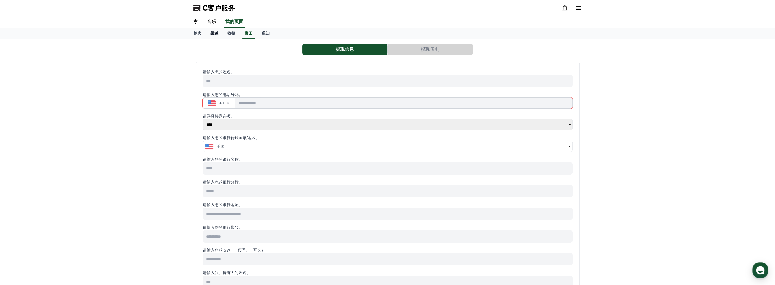
click at [212, 33] on font "渠道" at bounding box center [214, 33] width 8 height 5
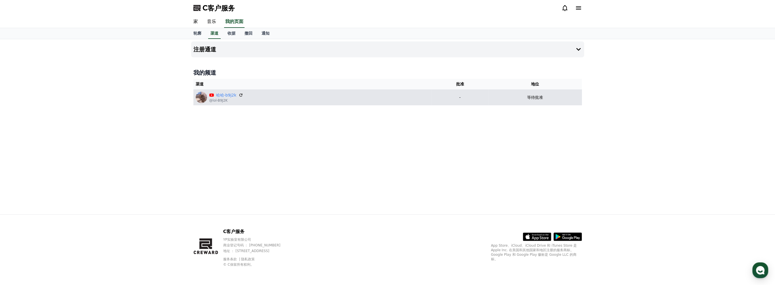
click at [536, 100] on p "等待批准" at bounding box center [535, 98] width 16 height 6
drag, startPoint x: 497, startPoint y: 96, endPoint x: 494, endPoint y: 97, distance: 3.2
click at [496, 96] on div "等待批准" at bounding box center [535, 98] width 89 height 6
click at [461, 99] on p "-" at bounding box center [460, 98] width 53 height 6
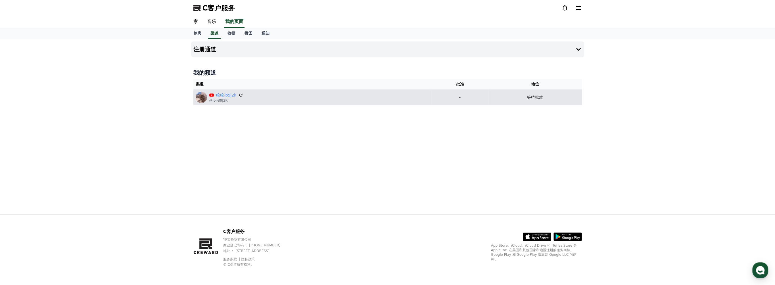
click at [459, 98] on p "-" at bounding box center [460, 98] width 53 height 6
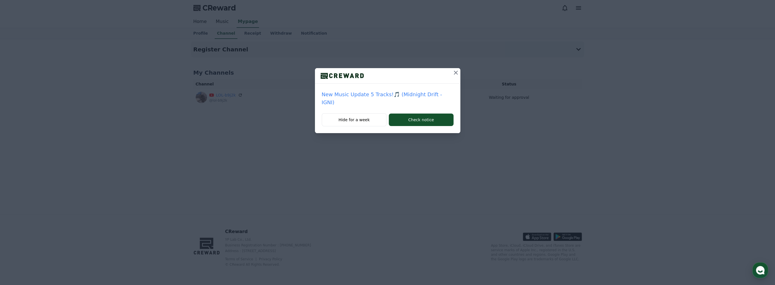
drag, startPoint x: 0, startPoint y: 0, endPoint x: 454, endPoint y: 71, distance: 459.2
click at [453, 70] on icon at bounding box center [455, 72] width 7 height 7
click at [456, 72] on icon at bounding box center [456, 73] width 4 height 4
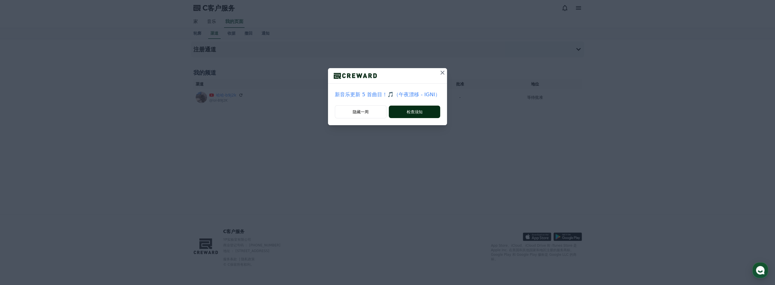
click at [428, 106] on div "隐藏一周 检查须知" at bounding box center [387, 115] width 119 height 20
click at [428, 110] on button "检查须知" at bounding box center [414, 112] width 51 height 12
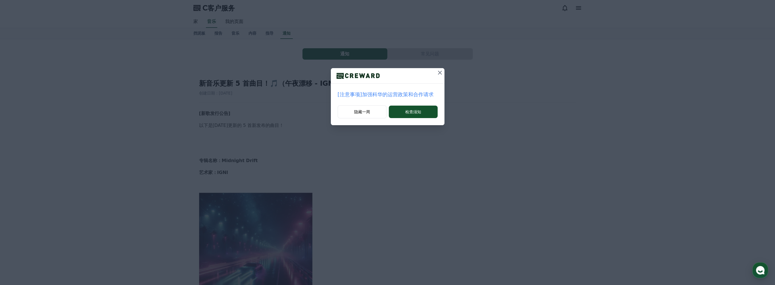
click at [439, 72] on icon at bounding box center [440, 73] width 4 height 4
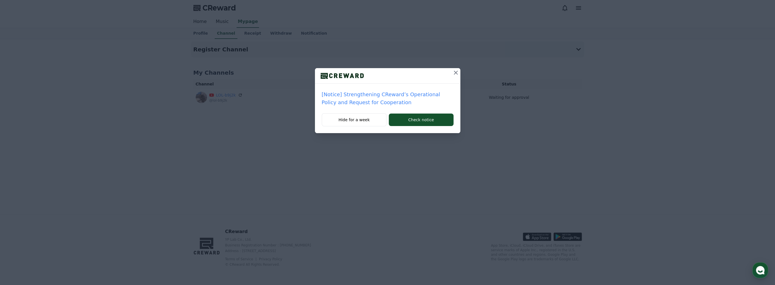
click at [456, 72] on icon at bounding box center [456, 73] width 4 height 4
click at [457, 73] on icon at bounding box center [455, 72] width 7 height 7
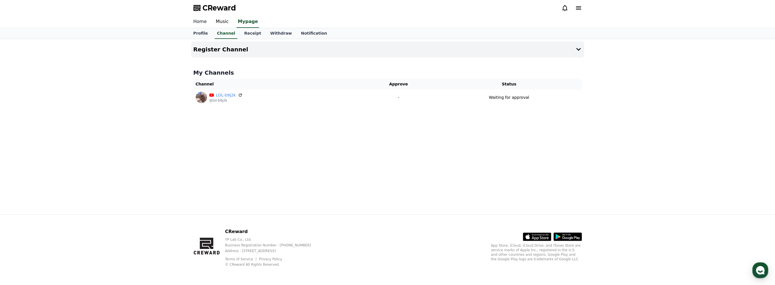
click at [200, 18] on link "Home" at bounding box center [200, 22] width 22 height 12
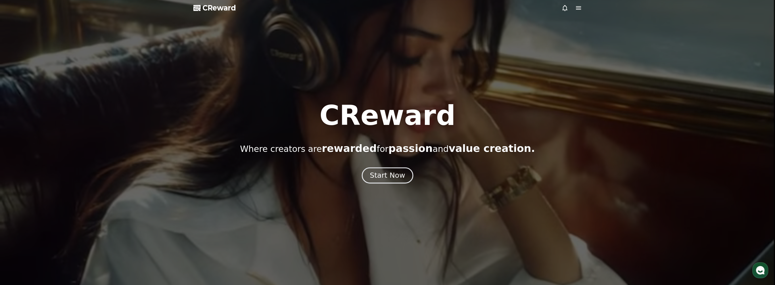
click at [396, 180] on div "Start Now" at bounding box center [387, 176] width 35 height 10
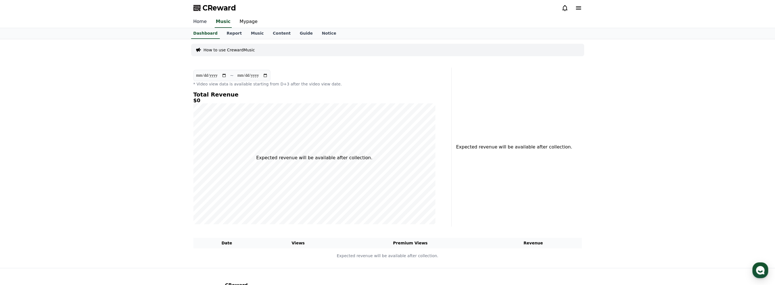
click at [201, 18] on link "Home" at bounding box center [200, 22] width 22 height 12
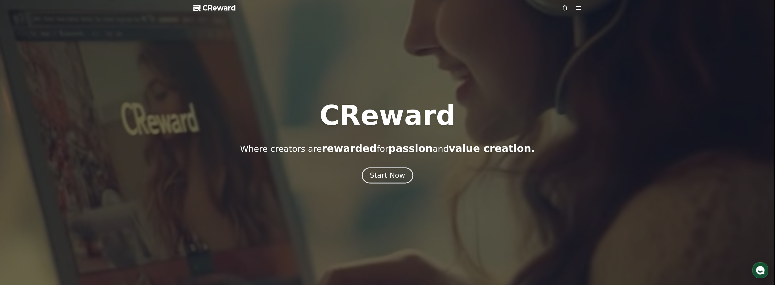
click at [402, 170] on button "Start Now" at bounding box center [387, 176] width 51 height 16
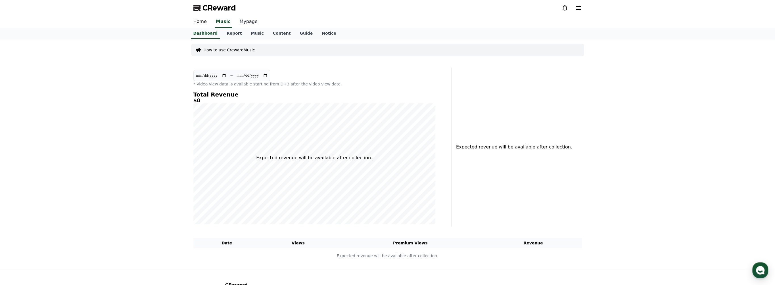
click at [245, 22] on link "Mypage" at bounding box center [248, 22] width 27 height 12
select select "**********"
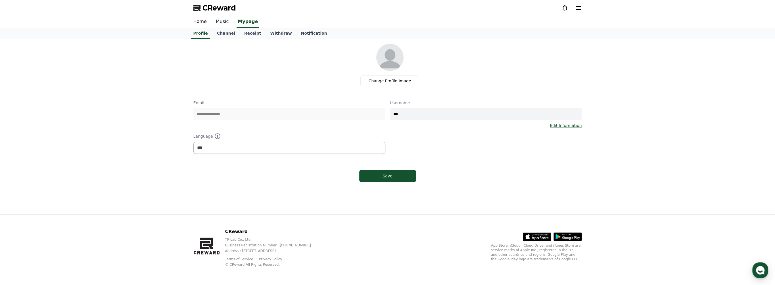
click at [225, 22] on link "Music" at bounding box center [222, 22] width 22 height 12
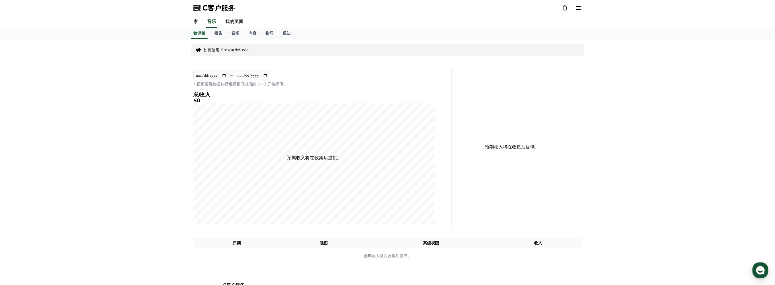
click at [564, 8] on icon at bounding box center [564, 8] width 7 height 7
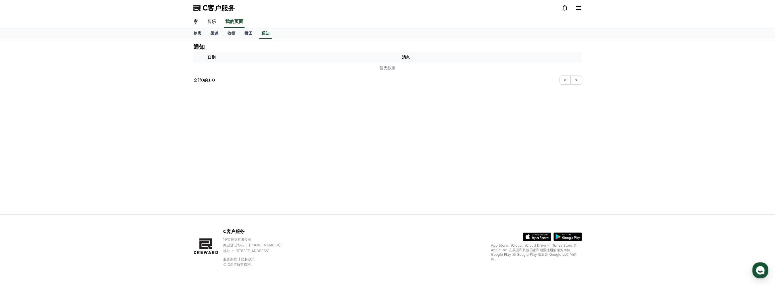
click at [576, 7] on icon at bounding box center [578, 8] width 7 height 7
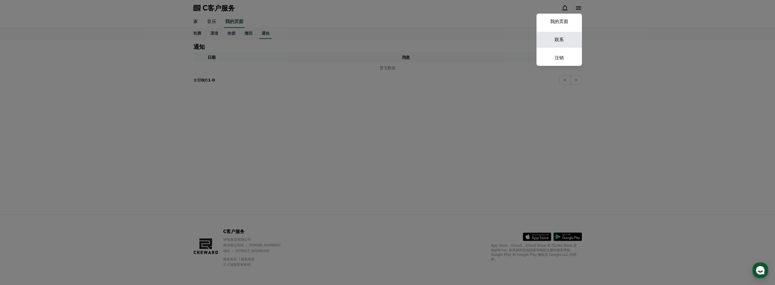
click at [564, 39] on link "联系" at bounding box center [558, 40] width 45 height 16
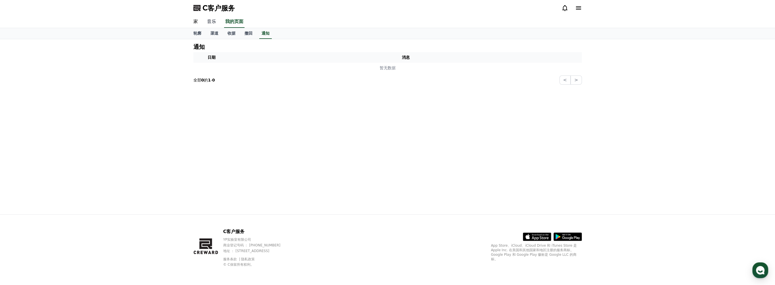
click at [213, 20] on link "音乐" at bounding box center [211, 22] width 18 height 12
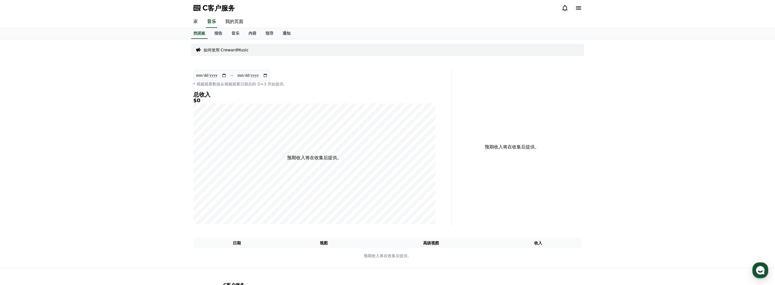
click at [196, 22] on link "家" at bounding box center [196, 22] width 14 height 12
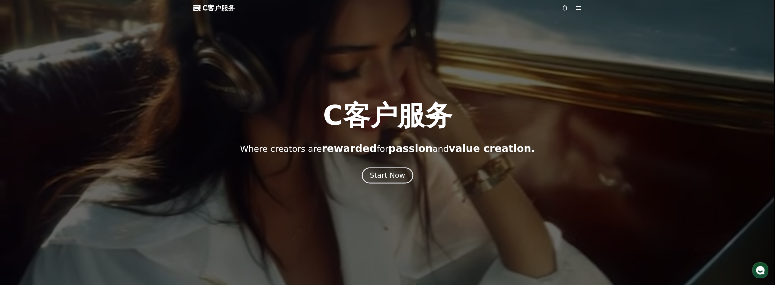
click at [386, 179] on font "Start Now" at bounding box center [387, 175] width 35 height 8
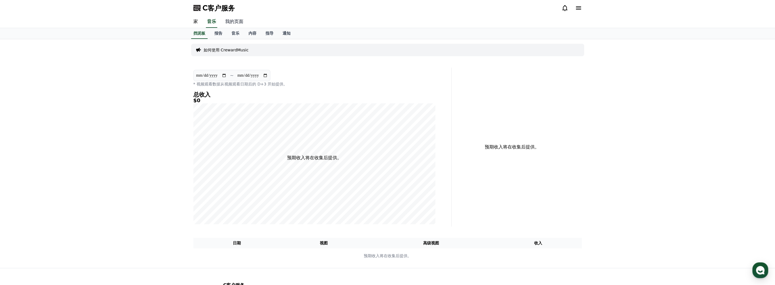
click at [236, 23] on link "我的页面" at bounding box center [234, 22] width 27 height 12
select select "**********"
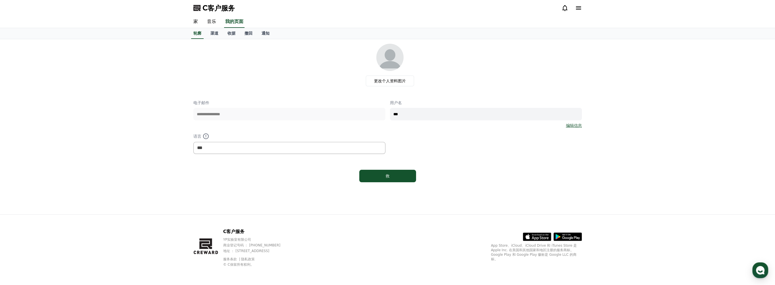
click at [469, 85] on div "更改个人资料图片" at bounding box center [390, 65] width 384 height 43
